Goal: Complete application form: Complete application form

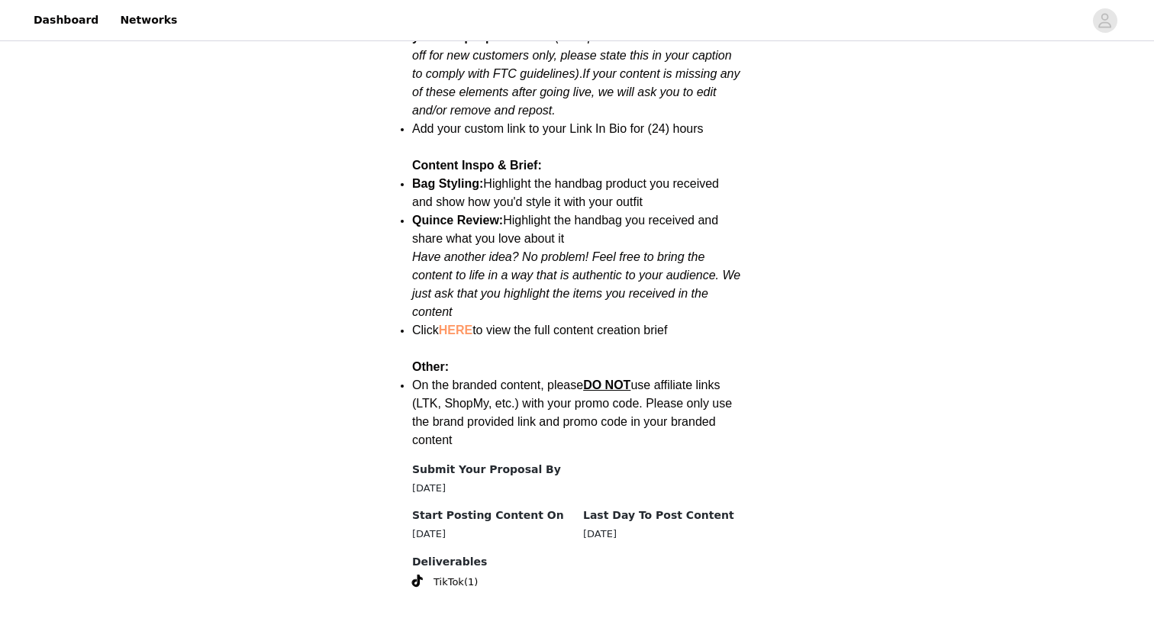
scroll to position [1958, 0]
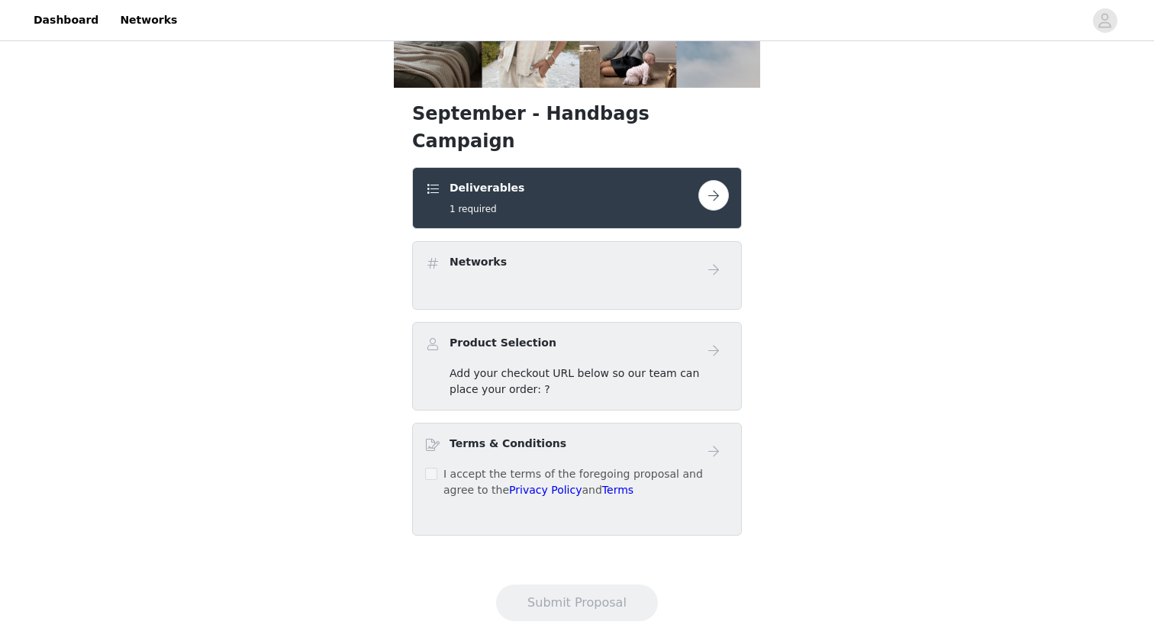
scroll to position [241, 0]
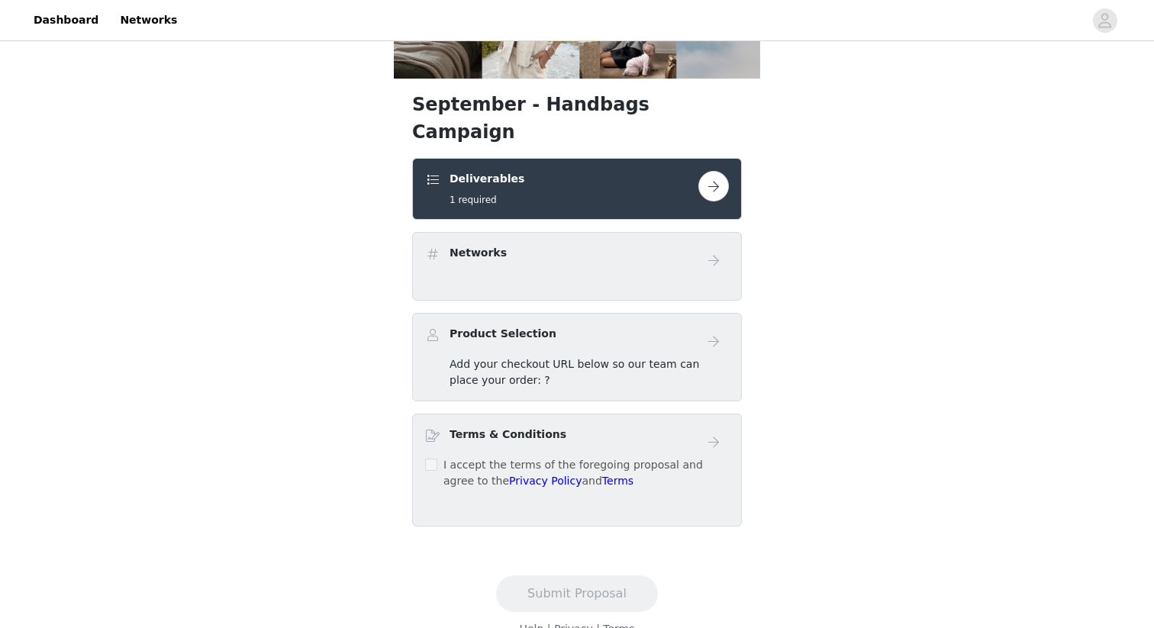
click at [571, 357] on div "Add your checkout URL below so our team can place your order: ?" at bounding box center [589, 373] width 279 height 32
click at [681, 326] on div "Product Selection" at bounding box center [561, 337] width 273 height 22
click at [712, 171] on button "button" at bounding box center [714, 186] width 31 height 31
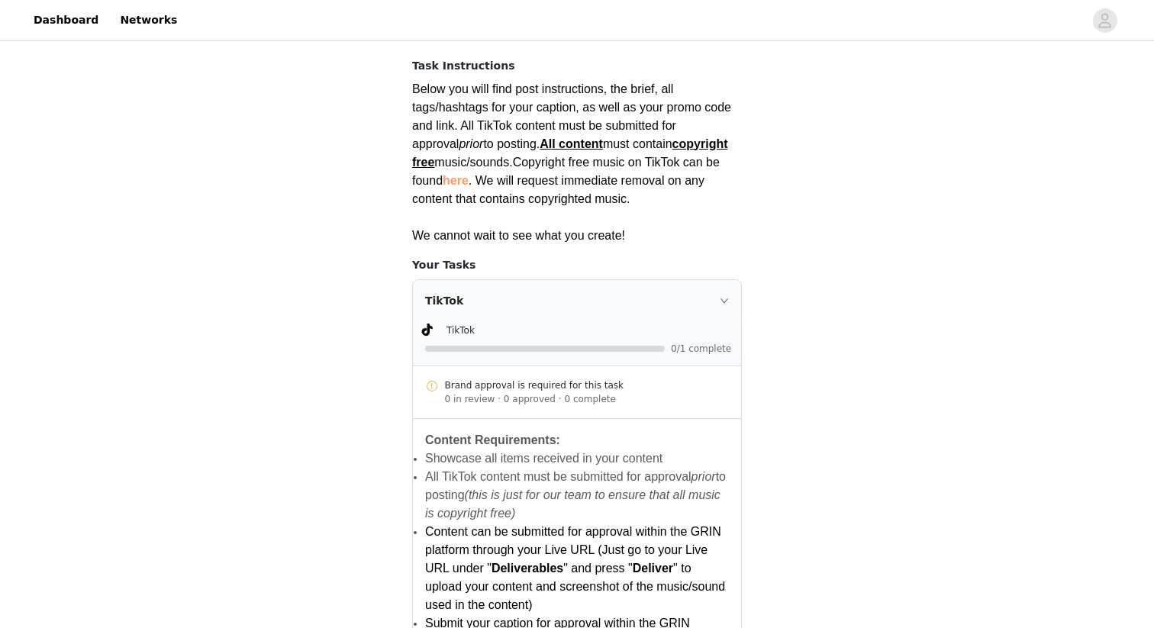
scroll to position [291, 0]
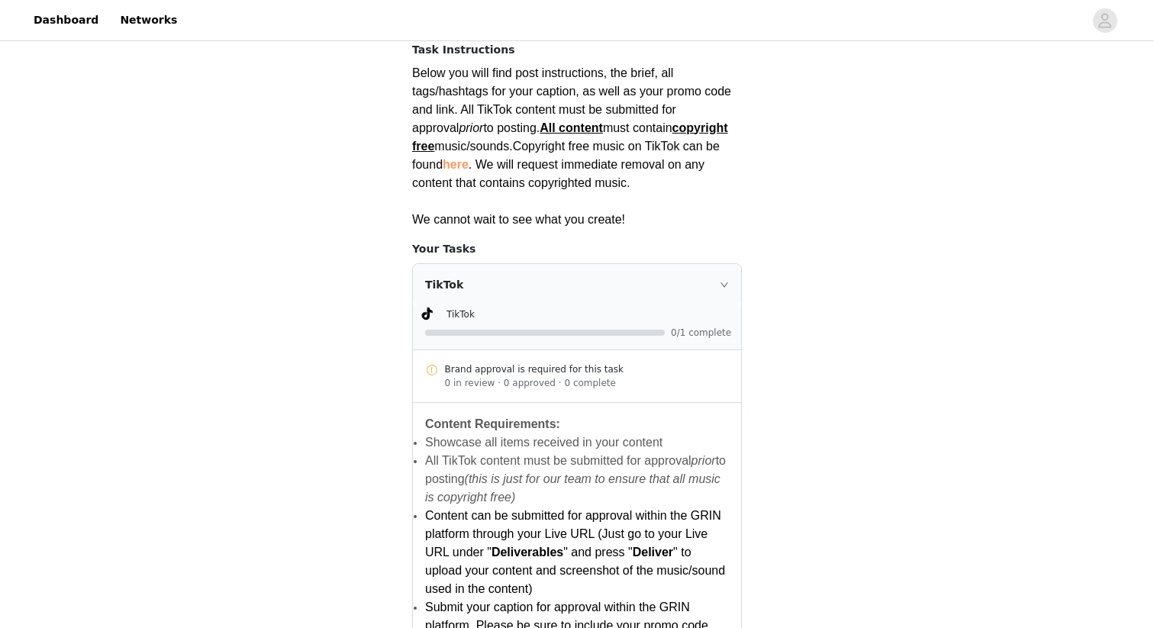
click at [443, 158] on link "here" at bounding box center [456, 164] width 26 height 13
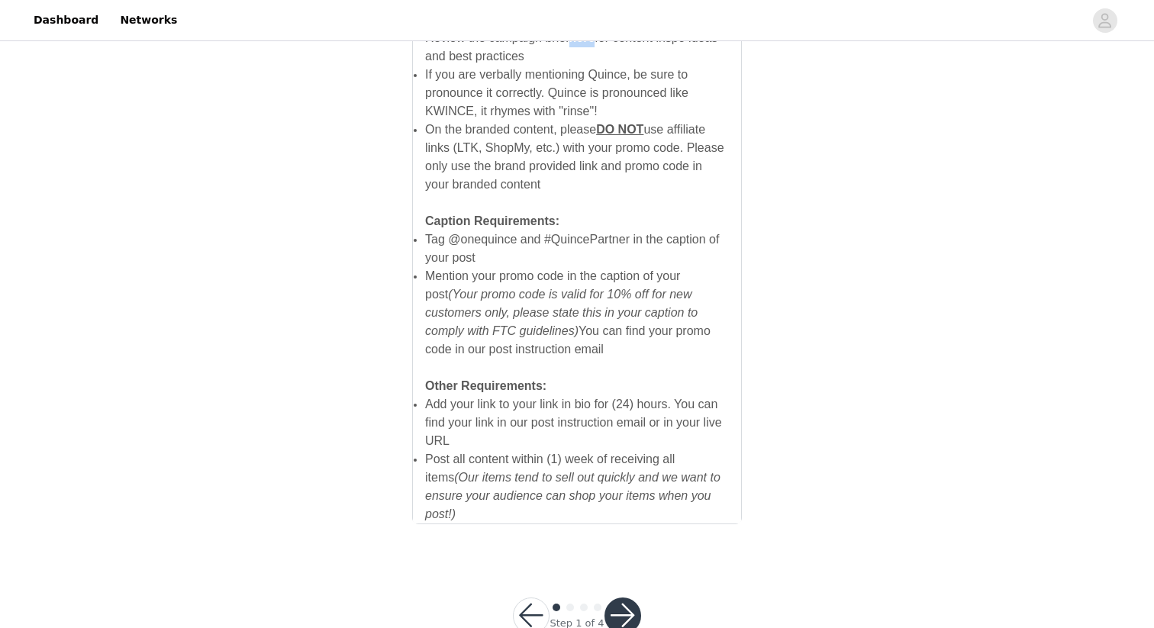
scroll to position [990, 0]
click at [625, 598] on button "button" at bounding box center [623, 614] width 37 height 37
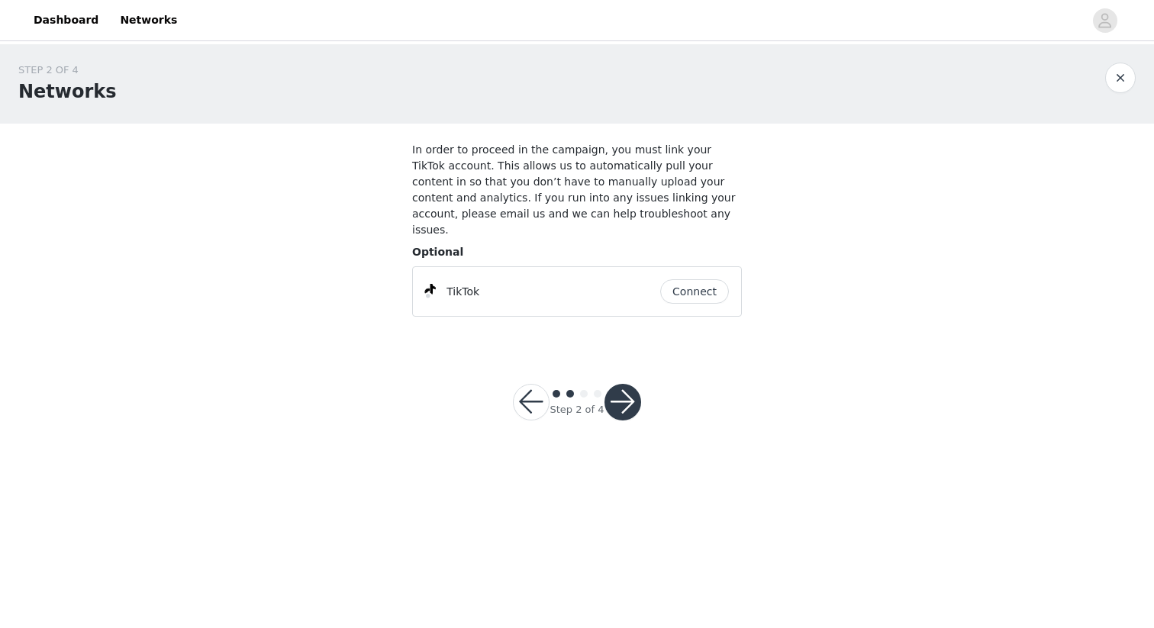
click at [686, 279] on button "Connect" at bounding box center [694, 291] width 69 height 24
click at [624, 392] on button "button" at bounding box center [623, 410] width 37 height 37
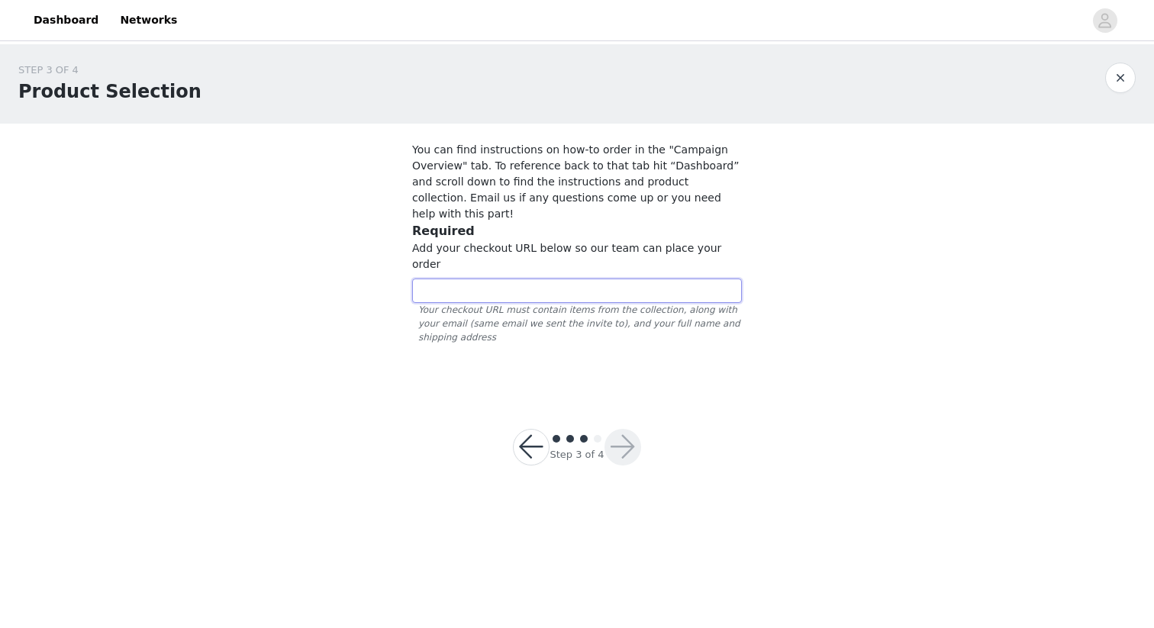
click at [437, 279] on input "text" at bounding box center [577, 291] width 330 height 24
paste input "[URL][DOMAIN_NAME]"
type input "[URL][DOMAIN_NAME]"
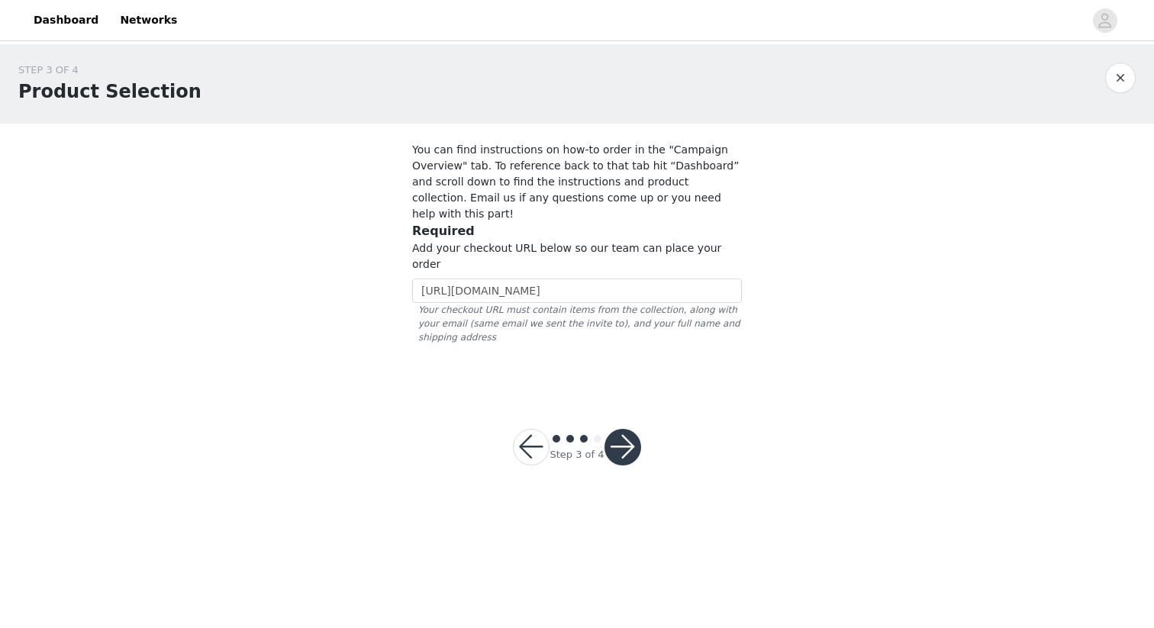
click at [612, 429] on button "button" at bounding box center [623, 447] width 37 height 37
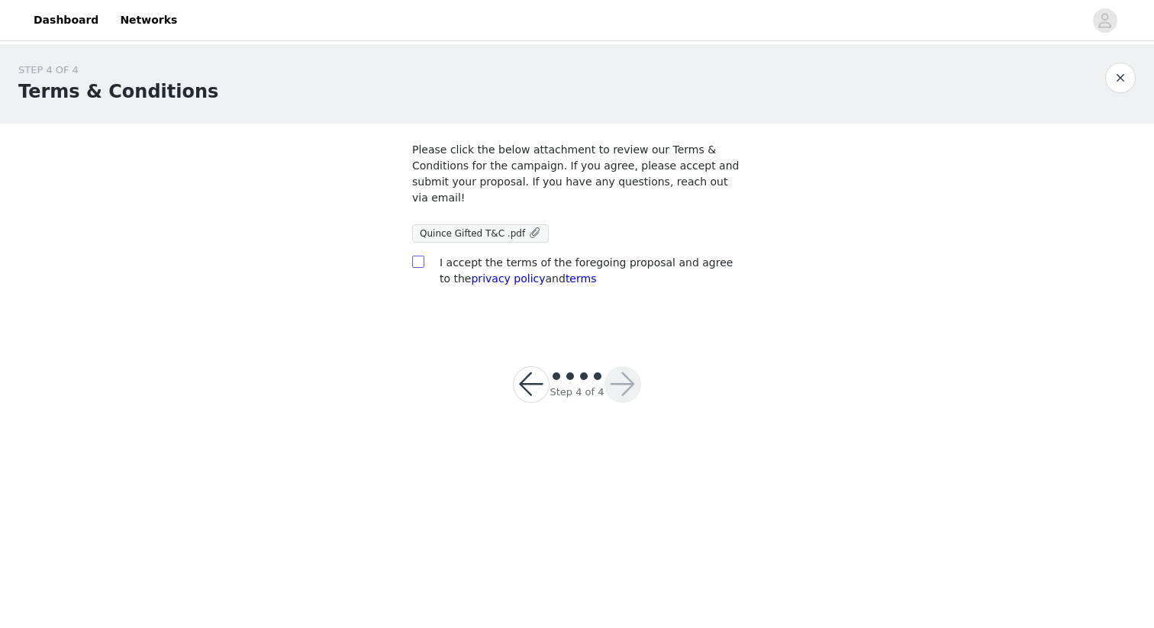
click at [423, 263] on span at bounding box center [418, 262] width 12 height 12
click at [423, 263] on input "checkbox" at bounding box center [417, 261] width 11 height 11
checkbox input "true"
click at [497, 235] on span "Quince Gifted T&C .pdf" at bounding box center [472, 233] width 105 height 11
click at [614, 386] on button "button" at bounding box center [623, 384] width 37 height 37
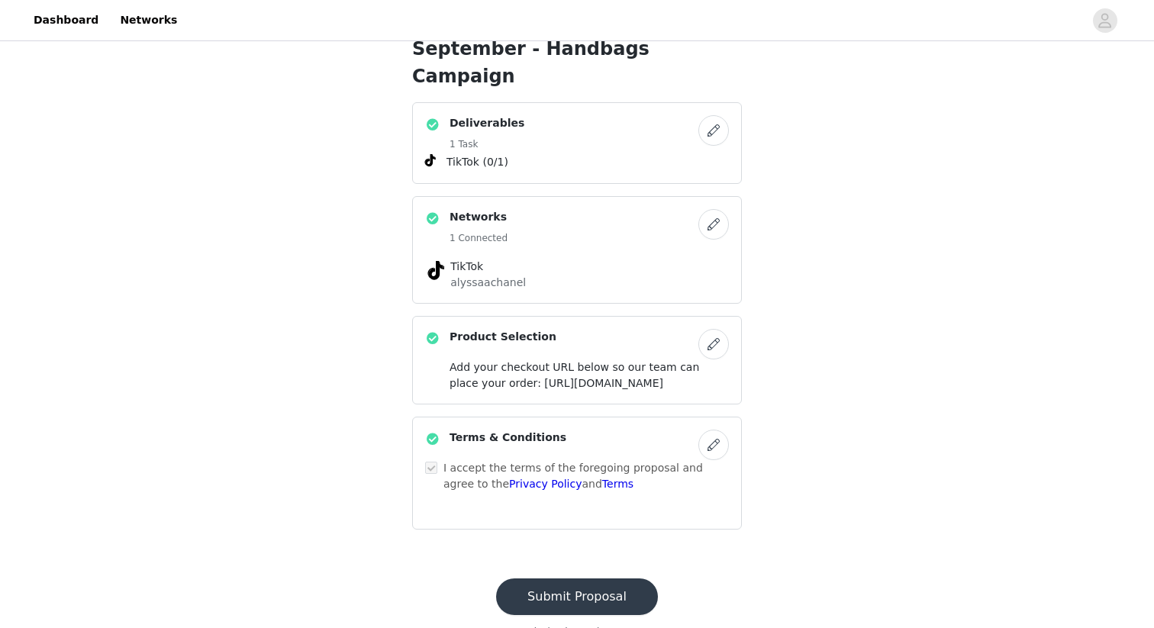
scroll to position [347, 0]
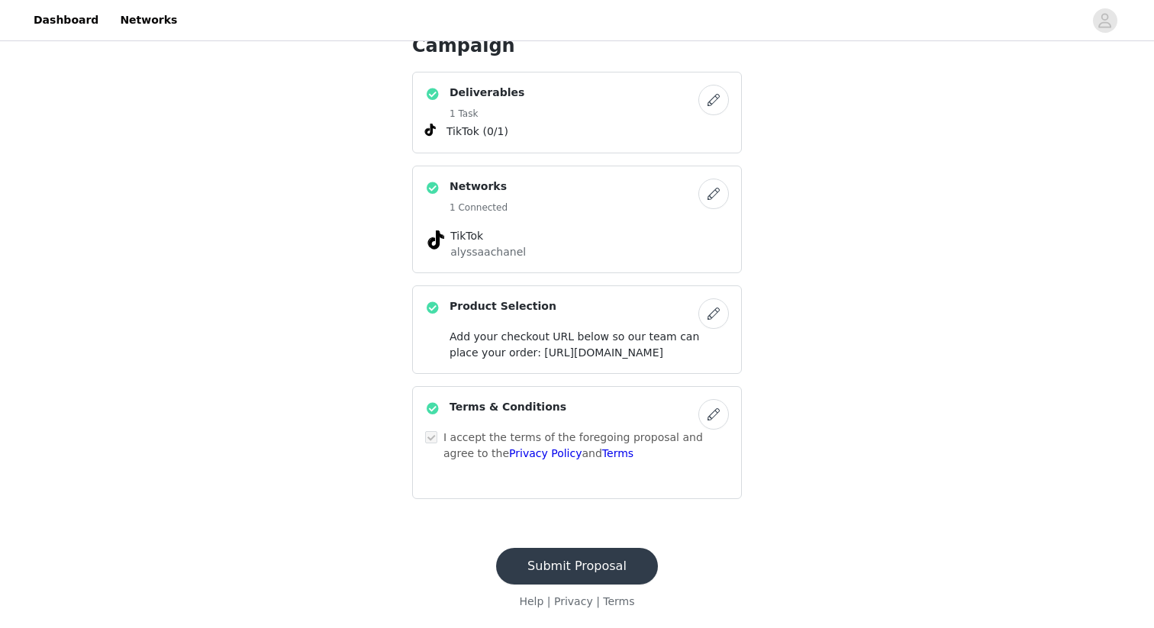
click at [554, 565] on button "Submit Proposal" at bounding box center [577, 566] width 162 height 37
